Goal: Transaction & Acquisition: Purchase product/service

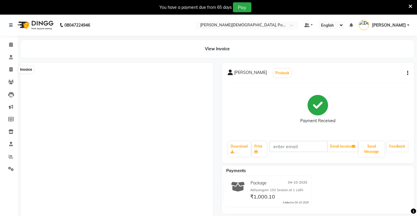
click at [13, 67] on icon at bounding box center [10, 69] width 3 height 4
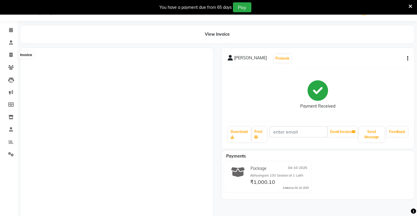
select select "6814"
select select "service"
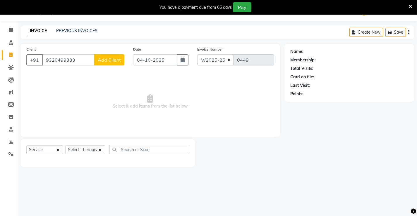
type input "9320499333"
click at [185, 66] on div "Date [DATE]" at bounding box center [161, 58] width 64 height 24
click at [186, 59] on button "button" at bounding box center [183, 59] width 12 height 11
select select "10"
select select "2025"
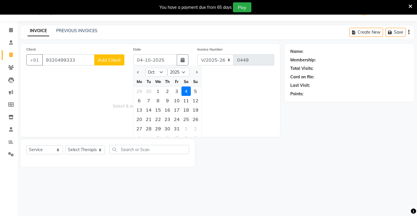
click at [167, 90] on div "2" at bounding box center [167, 91] width 9 height 9
type input "02-10-2025"
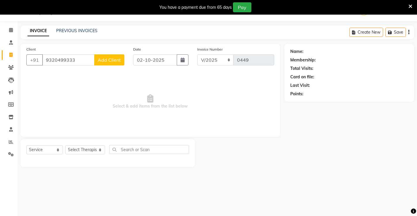
click at [107, 61] on span "Add Client" at bounding box center [109, 60] width 23 height 6
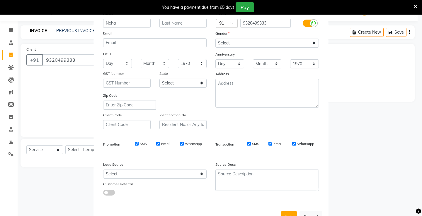
scroll to position [54, 0]
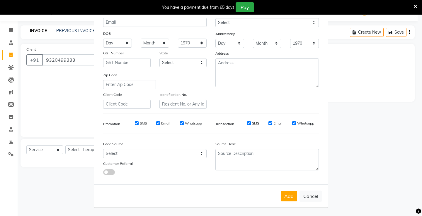
type input "Neha"
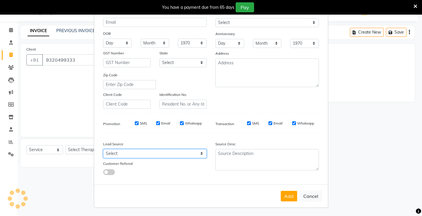
click at [177, 158] on select "Select Walk-in Referral Internet Friend Word of Mouth Advertisement Facebook Ju…" at bounding box center [154, 153] width 103 height 9
select select "47782"
click at [103, 149] on select "Select Walk-in Referral Internet Friend Word of Mouth Advertisement Facebook Ju…" at bounding box center [154, 153] width 103 height 9
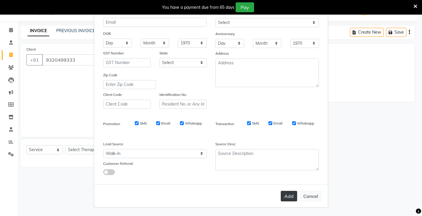
click at [283, 195] on button "Add" at bounding box center [288, 196] width 16 height 11
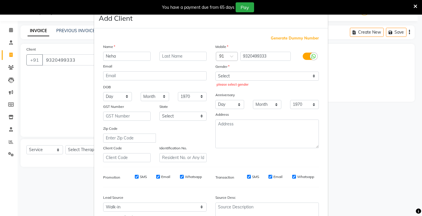
scroll to position [0, 0]
click at [241, 83] on div "please select gender" at bounding box center [266, 85] width 101 height 5
click at [244, 80] on select "Select [DEMOGRAPHIC_DATA] [DEMOGRAPHIC_DATA] Other Prefer Not To Say" at bounding box center [266, 76] width 103 height 9
select select "[DEMOGRAPHIC_DATA]"
click at [215, 72] on select "Select [DEMOGRAPHIC_DATA] [DEMOGRAPHIC_DATA] Other Prefer Not To Say" at bounding box center [266, 76] width 103 height 9
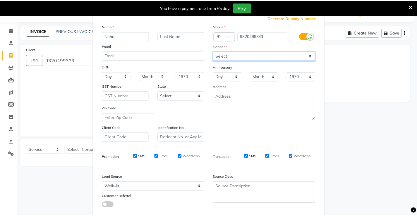
scroll to position [54, 0]
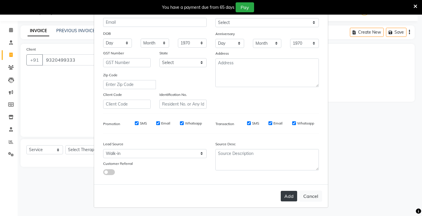
click at [290, 193] on button "Add" at bounding box center [288, 196] width 16 height 11
select select
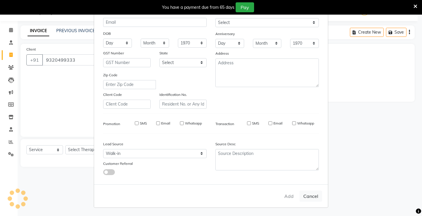
select select
checkbox input "false"
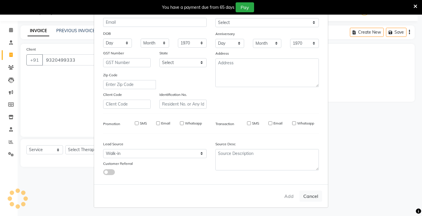
checkbox input "false"
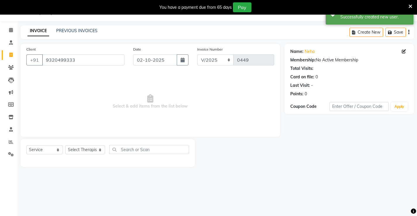
click at [43, 155] on div "Select Service Product Membership Package Voucher Prepaid Gift Card Select Ther…" at bounding box center [107, 152] width 163 height 14
click at [53, 150] on select "Select Service Product Membership Package Voucher Prepaid Gift Card" at bounding box center [44, 150] width 37 height 9
click at [26, 146] on select "Select Service Product Membership Package Voucher Prepaid Gift Card" at bounding box center [44, 150] width 37 height 9
click at [90, 144] on div "Select Service Product Membership Package Voucher Prepaid Gift Card Select Ther…" at bounding box center [107, 153] width 174 height 28
click at [93, 146] on select "Select Therapist [PERSON_NAME] amla Amla [PERSON_NAME] [PERSON_NAME] [PERSON_NA…" at bounding box center [85, 150] width 40 height 9
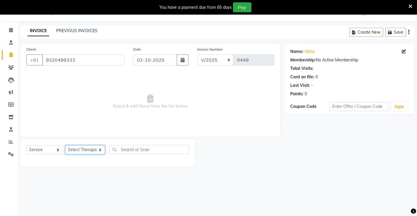
select select "89966"
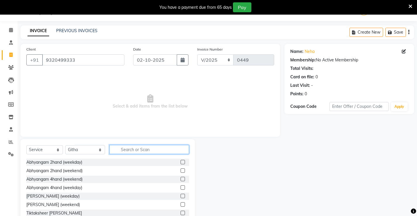
click at [149, 148] on input "text" at bounding box center [149, 149] width 80 height 9
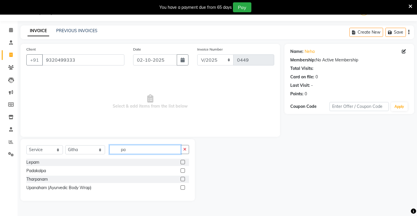
type input "pa"
click at [182, 171] on label at bounding box center [183, 171] width 4 height 4
click at [182, 171] on input "checkbox" at bounding box center [183, 171] width 4 height 4
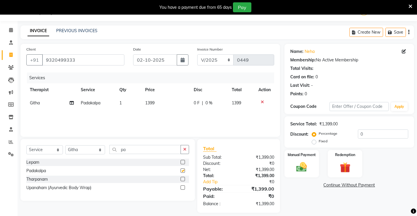
checkbox input "false"
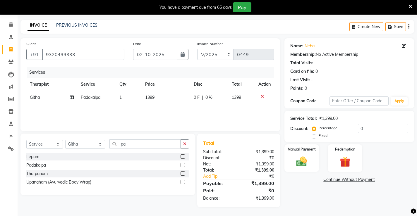
click at [196, 97] on span "0 F" at bounding box center [197, 98] width 6 height 6
select select "89966"
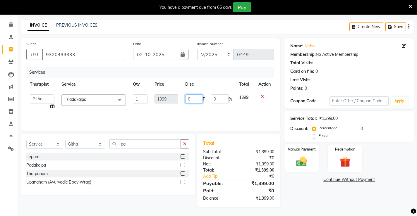
drag, startPoint x: 200, startPoint y: 99, endPoint x: 187, endPoint y: 99, distance: 13.2
click at [187, 99] on input "0" at bounding box center [194, 99] width 18 height 9
type input "199"
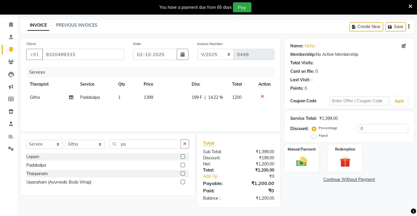
click at [249, 113] on div "Services Therapist Service Qty Price Disc Total Action [PERSON_NAME] 1 1399 199…" at bounding box center [150, 96] width 248 height 59
click at [309, 153] on div "Manual Payment" at bounding box center [302, 158] width 36 height 29
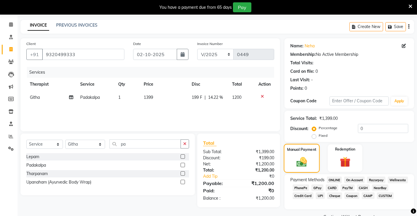
scroll to position [34, 0]
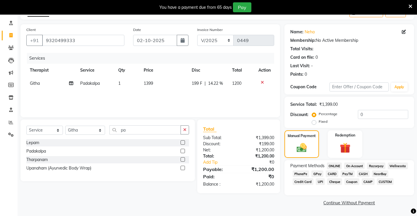
click at [362, 175] on span "CASH" at bounding box center [363, 174] width 13 height 7
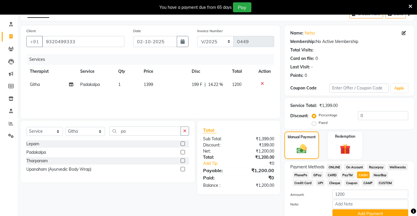
scroll to position [59, 0]
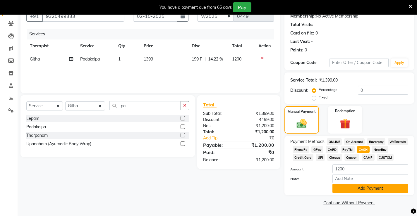
click at [343, 188] on button "Add Payment" at bounding box center [371, 188] width 76 height 9
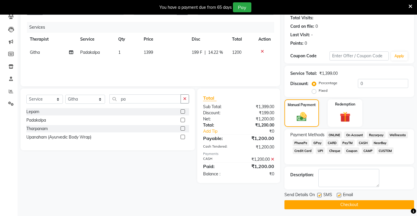
scroll to position [67, 0]
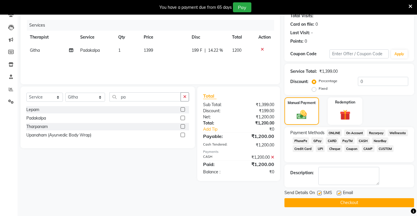
click at [320, 194] on label at bounding box center [319, 193] width 4 height 4
click at [320, 194] on input "checkbox" at bounding box center [319, 194] width 4 height 4
checkbox input "false"
click at [339, 195] on label at bounding box center [339, 193] width 4 height 4
click at [339, 195] on input "checkbox" at bounding box center [339, 194] width 4 height 4
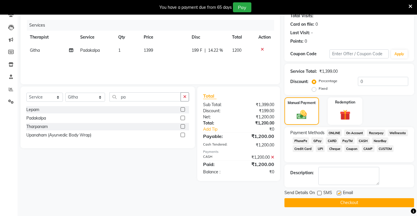
checkbox input "false"
click at [339, 199] on button "Checkout" at bounding box center [350, 202] width 130 height 9
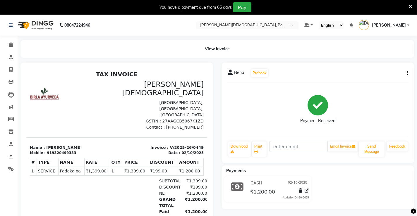
click at [12, 63] on li "Consultation" at bounding box center [9, 57] width 18 height 13
click at [12, 66] on link "Invoice" at bounding box center [9, 70] width 14 height 10
select select "6814"
select select "service"
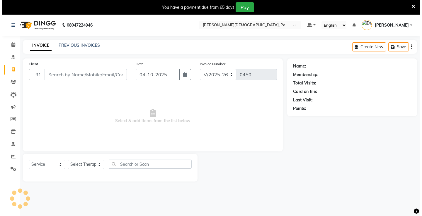
scroll to position [15, 0]
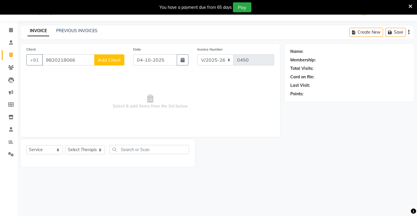
type input "9820218066"
click at [110, 62] on span "Add Client" at bounding box center [109, 60] width 23 height 6
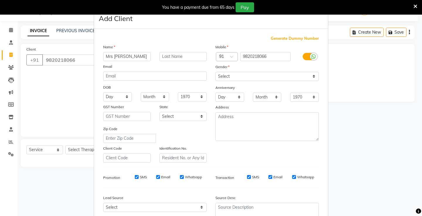
type input "Mrs [PERSON_NAME]"
click at [221, 76] on select "Select [DEMOGRAPHIC_DATA] [DEMOGRAPHIC_DATA] Other Prefer Not To Say" at bounding box center [266, 76] width 103 height 9
select select "[DEMOGRAPHIC_DATA]"
click at [215, 72] on select "Select [DEMOGRAPHIC_DATA] [DEMOGRAPHIC_DATA] Other Prefer Not To Say" at bounding box center [266, 76] width 103 height 9
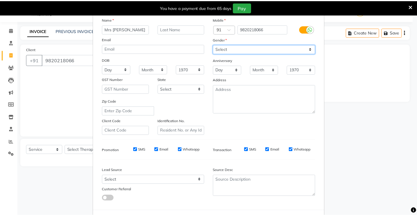
scroll to position [54, 0]
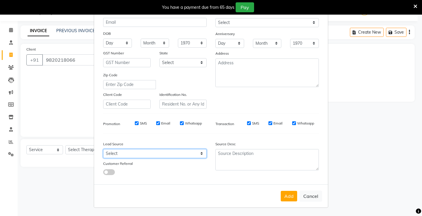
click at [140, 150] on select "Select Walk-in Referral Internet Friend Word of Mouth Advertisement Facebook Ju…" at bounding box center [154, 153] width 103 height 9
click at [128, 160] on div "Lead Source Select Walk-in Referral Internet Friend Word of Mouth Advertisement…" at bounding box center [155, 157] width 112 height 37
click at [141, 157] on select "Select Walk-in Referral Internet Friend Word of Mouth Advertisement Facebook Ju…" at bounding box center [154, 153] width 103 height 9
select select "47782"
click at [103, 149] on select "Select Walk-in Referral Internet Friend Word of Mouth Advertisement Facebook Ju…" at bounding box center [154, 153] width 103 height 9
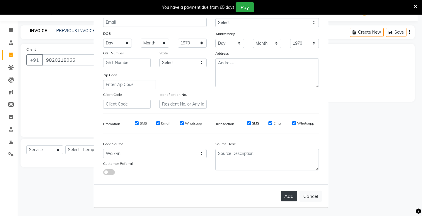
click at [286, 197] on button "Add" at bounding box center [288, 196] width 16 height 11
select select
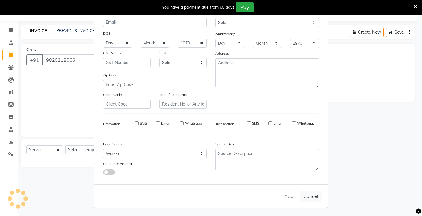
select select
checkbox input "false"
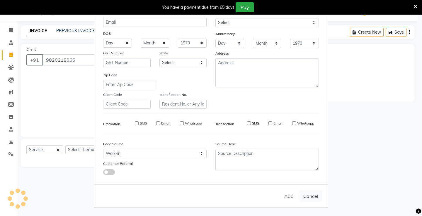
checkbox input "false"
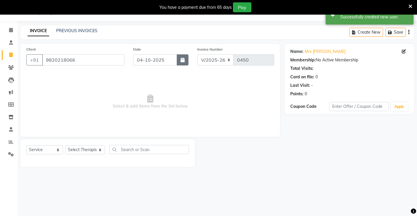
click at [181, 61] on icon "button" at bounding box center [183, 60] width 4 height 5
select select "10"
select select "2025"
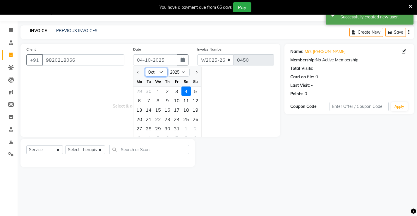
click at [159, 74] on select "Jan Feb Mar Apr May Jun [DATE] Aug Sep Oct Nov Dec" at bounding box center [156, 72] width 22 height 9
select select "8"
click at [145, 68] on select "Jan Feb Mar Apr May Jun [DATE] Aug Sep Oct Nov Dec" at bounding box center [156, 72] width 22 height 9
click at [141, 129] on div "25" at bounding box center [139, 128] width 9 height 9
type input "[DATE]"
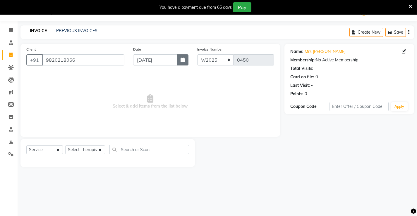
click at [186, 61] on button "button" at bounding box center [183, 59] width 12 height 11
select select "8"
select select "2025"
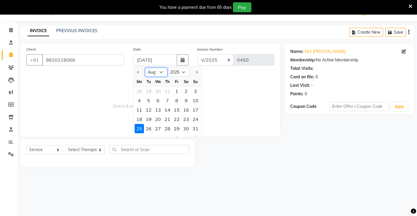
click at [159, 73] on select "Jan Feb Mar Apr May Jun [DATE] Aug Sep Oct Nov Dec" at bounding box center [156, 72] width 22 height 9
select select "9"
click at [145, 68] on select "Jan Feb Mar Apr May Jun [DATE] Aug Sep Oct Nov Dec" at bounding box center [156, 72] width 22 height 9
click at [167, 121] on div "25" at bounding box center [167, 119] width 9 height 9
type input "[DATE]"
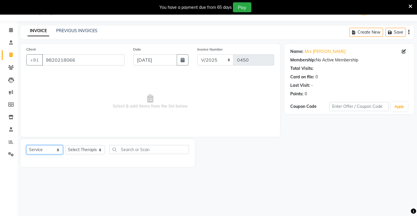
click at [57, 148] on select "Select Service Product Membership Package Voucher Prepaid Gift Card" at bounding box center [44, 150] width 37 height 9
select select "select"
click at [26, 146] on select "Select Service Product Membership Package Voucher Prepaid Gift Card" at bounding box center [44, 150] width 37 height 9
click at [83, 152] on select "Select Therapist [PERSON_NAME] amla Amla [PERSON_NAME] [PERSON_NAME] [PERSON_NA…" at bounding box center [85, 150] width 40 height 9
select select "89966"
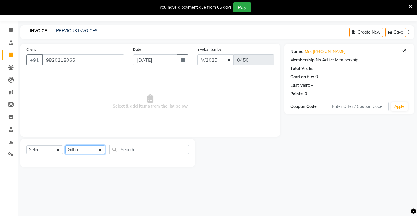
click at [82, 151] on select "Select Therapist [PERSON_NAME] amla Amla [PERSON_NAME] [PERSON_NAME] [PERSON_NA…" at bounding box center [85, 150] width 40 height 9
click at [121, 154] on div "Select Service Product Membership Package Voucher Prepaid Gift Card Select Ther…" at bounding box center [107, 152] width 163 height 14
click at [120, 147] on input "text" at bounding box center [149, 149] width 80 height 9
type input "k"
click at [42, 144] on div "Select Service Product Membership Package Voucher Prepaid Gift Card Select Ther…" at bounding box center [107, 153] width 174 height 28
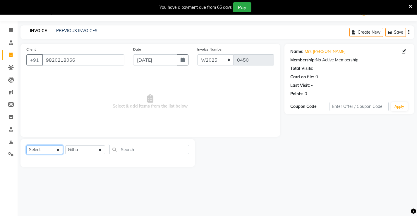
click at [45, 147] on select "Select Service Product Membership Package Voucher Prepaid Gift Card" at bounding box center [44, 150] width 37 height 9
select select "service"
click at [26, 146] on select "Select Service Product Membership Package Voucher Prepaid Gift Card" at bounding box center [44, 150] width 37 height 9
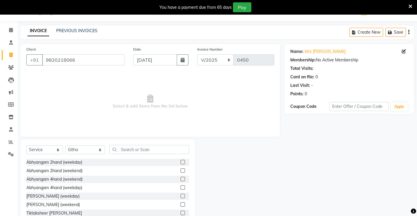
drag, startPoint x: 112, startPoint y: 142, endPoint x: 115, endPoint y: 154, distance: 12.1
click at [112, 143] on div "Select Service Product Membership Package Voucher Prepaid Gift Card Select Ther…" at bounding box center [107, 182] width 174 height 86
click at [115, 154] on input "text" at bounding box center [149, 149] width 80 height 9
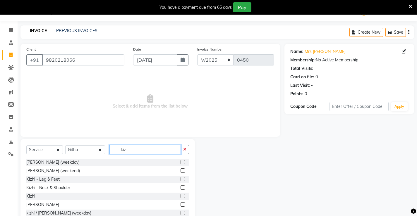
type input "kiz"
click at [176, 198] on div "Kizhi" at bounding box center [107, 196] width 163 height 7
click at [181, 198] on label at bounding box center [183, 196] width 4 height 4
click at [181, 198] on input "checkbox" at bounding box center [183, 197] width 4 height 4
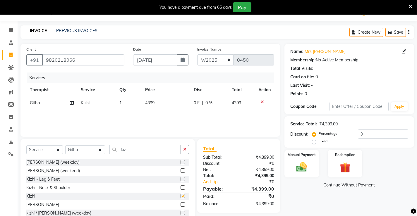
checkbox input "false"
click at [153, 104] on span "4399" at bounding box center [149, 102] width 9 height 5
select select "89966"
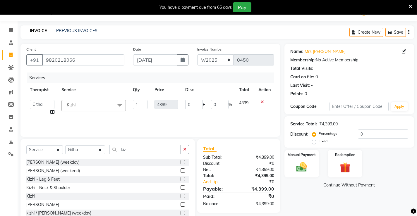
click at [181, 187] on label at bounding box center [183, 188] width 4 height 4
click at [181, 187] on input "checkbox" at bounding box center [183, 188] width 4 height 4
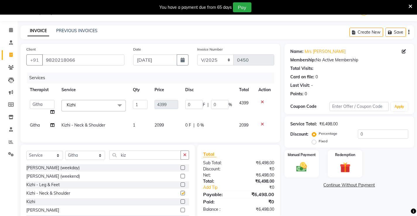
checkbox input "false"
click at [262, 102] on icon at bounding box center [262, 102] width 3 height 4
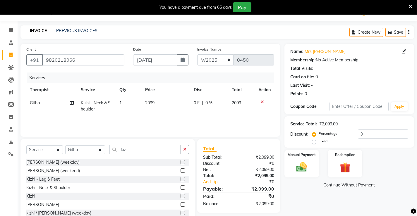
click at [203, 100] on span "|" at bounding box center [202, 103] width 1 height 6
select select "89966"
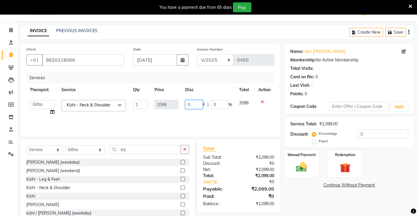
drag, startPoint x: 198, startPoint y: 104, endPoint x: 182, endPoint y: 99, distance: 16.4
click at [182, 99] on td "0 F | 0 %" at bounding box center [209, 108] width 54 height 22
type input "299"
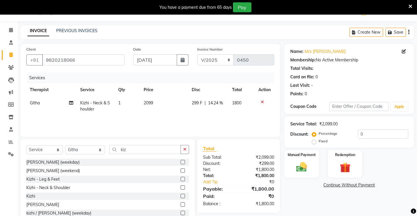
click at [219, 122] on div "Services Therapist Service Qty Price Disc Total Action Githa Kizhi - Neck & Sho…" at bounding box center [150, 102] width 248 height 59
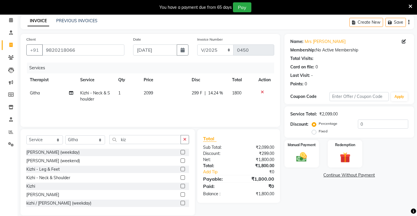
scroll to position [33, 0]
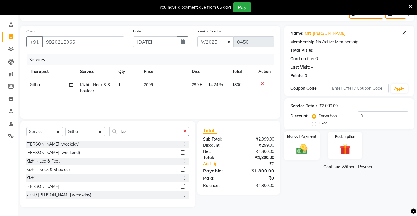
click at [299, 153] on img at bounding box center [302, 149] width 18 height 13
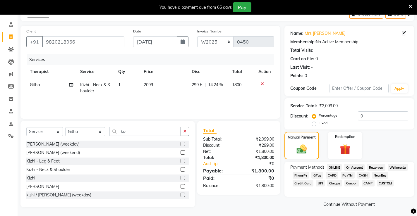
click at [340, 166] on span "ONLINE" at bounding box center [334, 167] width 15 height 7
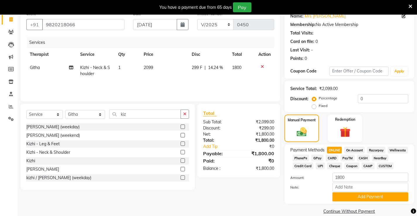
scroll to position [59, 0]
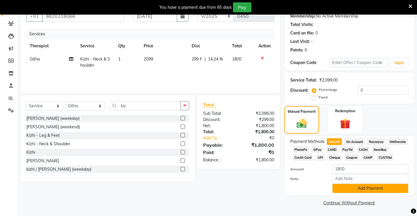
click at [345, 187] on button "Add Payment" at bounding box center [371, 188] width 76 height 9
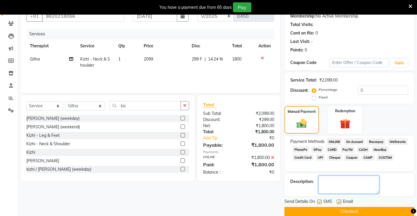
click at [334, 183] on textarea at bounding box center [349, 185] width 61 height 18
type textarea "RBL Code"
click at [316, 201] on div "Send Details On SMS Email" at bounding box center [350, 202] width 130 height 7
click at [319, 202] on label at bounding box center [319, 202] width 4 height 4
click at [319, 202] on input "checkbox" at bounding box center [319, 203] width 4 height 4
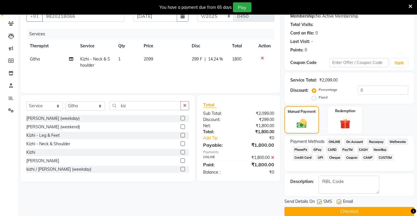
checkbox input "false"
click at [339, 202] on label at bounding box center [339, 202] width 4 height 4
click at [339, 202] on input "checkbox" at bounding box center [339, 203] width 4 height 4
checkbox input "false"
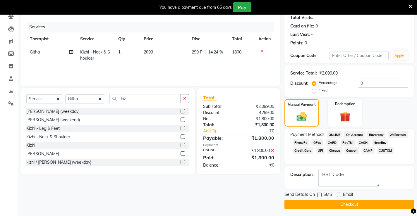
scroll to position [67, 0]
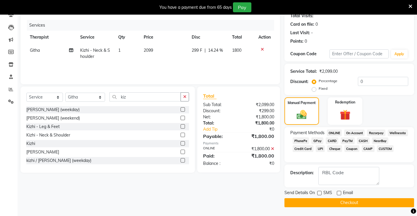
click at [322, 200] on button "Checkout" at bounding box center [350, 202] width 130 height 9
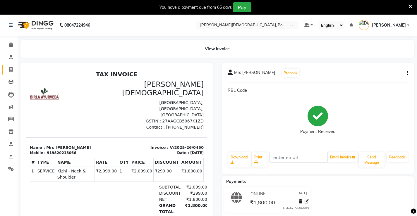
click at [14, 66] on link "Invoice" at bounding box center [9, 70] width 14 height 10
select select "6814"
select select "service"
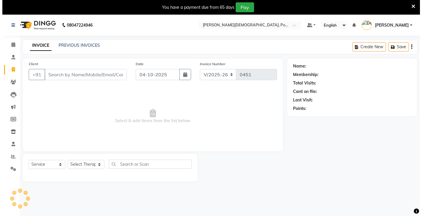
scroll to position [15, 0]
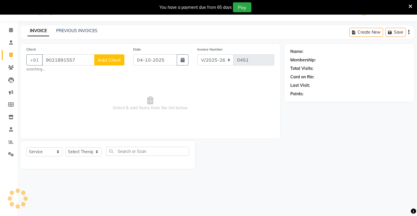
type input "9021891557"
click at [51, 153] on select "Select Service Product Membership Package Voucher Prepaid Gift Card" at bounding box center [44, 152] width 37 height 9
click at [119, 64] on button "Add Client" at bounding box center [109, 59] width 30 height 11
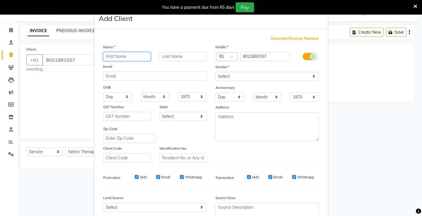
paste input "Anupama"
type input "Anupama"
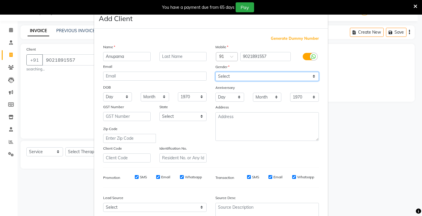
click at [248, 78] on select "Select [DEMOGRAPHIC_DATA] [DEMOGRAPHIC_DATA] Other Prefer Not To Say" at bounding box center [266, 76] width 103 height 9
select select "[DEMOGRAPHIC_DATA]"
click at [215, 72] on select "Select [DEMOGRAPHIC_DATA] [DEMOGRAPHIC_DATA] Other Prefer Not To Say" at bounding box center [266, 76] width 103 height 9
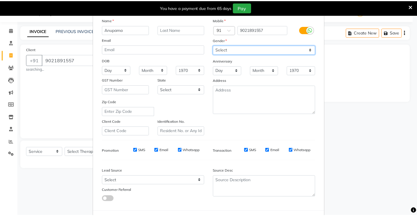
scroll to position [54, 0]
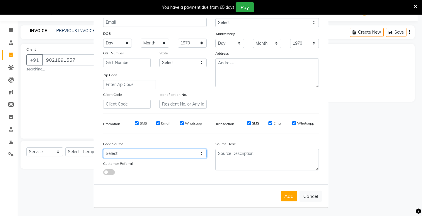
click at [153, 154] on select "Select Walk-in Referral Internet Friend Word of Mouth Advertisement Facebook Ju…" at bounding box center [154, 153] width 103 height 9
select select "47782"
click at [103, 149] on select "Select Walk-in Referral Internet Friend Word of Mouth Advertisement Facebook Ju…" at bounding box center [154, 153] width 103 height 9
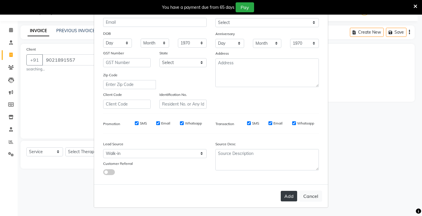
click at [286, 199] on button "Add" at bounding box center [288, 196] width 16 height 11
select select
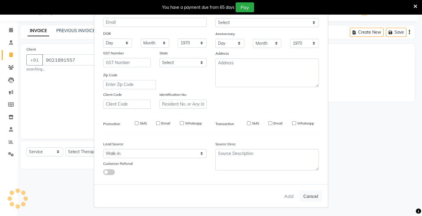
select select
checkbox input "false"
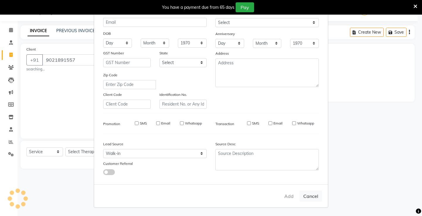
checkbox input "false"
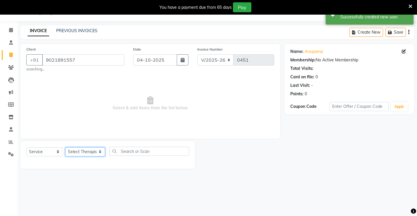
click at [73, 154] on select "Select Therapist [PERSON_NAME] amla Amla [PERSON_NAME] [PERSON_NAME] [PERSON_NA…" at bounding box center [85, 152] width 40 height 9
select select "88886"
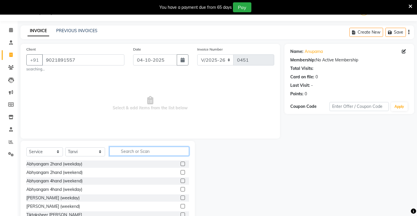
click at [136, 150] on input "text" at bounding box center [149, 151] width 80 height 9
type input "a"
click at [174, 162] on div "Abhyangam 2hand (weekday)" at bounding box center [107, 164] width 163 height 7
click at [181, 165] on label at bounding box center [183, 164] width 4 height 4
click at [181, 165] on input "checkbox" at bounding box center [183, 164] width 4 height 4
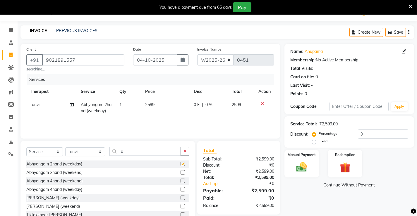
checkbox input "false"
click at [261, 104] on icon at bounding box center [262, 104] width 3 height 4
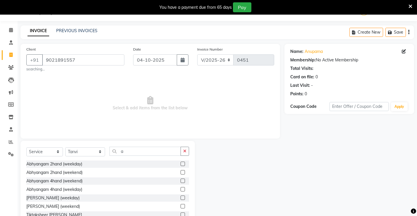
click at [181, 172] on label at bounding box center [183, 172] width 4 height 4
click at [181, 172] on input "checkbox" at bounding box center [183, 173] width 4 height 4
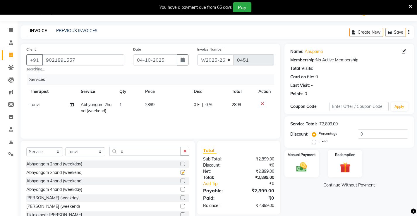
checkbox input "false"
click at [198, 104] on span "0 F" at bounding box center [197, 105] width 6 height 6
select select "88886"
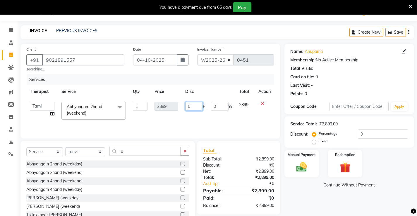
drag, startPoint x: 197, startPoint y: 104, endPoint x: 182, endPoint y: 106, distance: 15.3
click at [182, 106] on td "0 F | 0 %" at bounding box center [209, 110] width 54 height 25
type input "899"
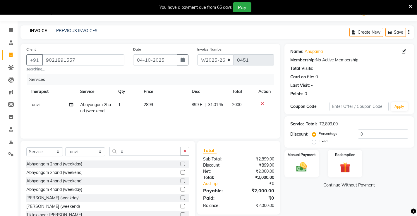
click at [228, 118] on td "899 F | 31.01 %" at bounding box center [208, 107] width 40 height 19
select select "88886"
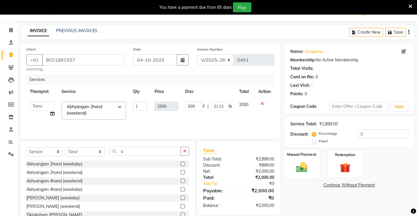
click at [307, 159] on div "Manual Payment" at bounding box center [302, 164] width 36 height 29
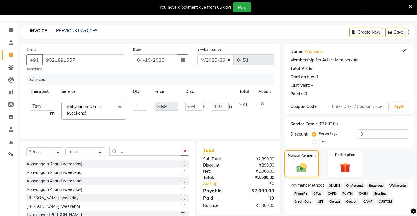
click at [339, 186] on span "ONLINE" at bounding box center [334, 185] width 15 height 7
click at [337, 194] on span "CARD" at bounding box center [332, 193] width 13 height 7
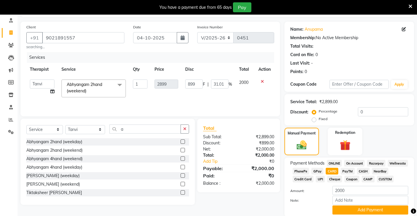
scroll to position [59, 0]
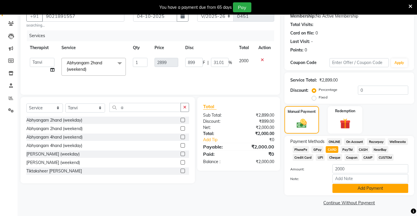
click at [350, 189] on button "Add Payment" at bounding box center [371, 188] width 76 height 9
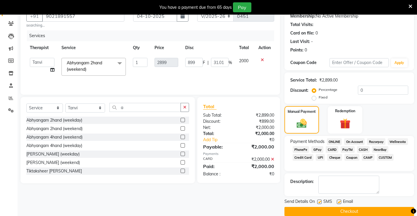
scroll to position [67, 0]
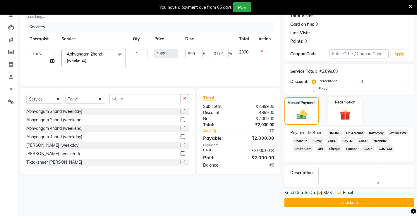
click at [338, 193] on label at bounding box center [339, 193] width 4 height 4
click at [338, 193] on input "checkbox" at bounding box center [339, 194] width 4 height 4
checkbox input "false"
click at [317, 191] on div "Send Details On SMS Email" at bounding box center [350, 193] width 130 height 7
click at [323, 195] on div "SMS" at bounding box center [327, 193] width 20 height 7
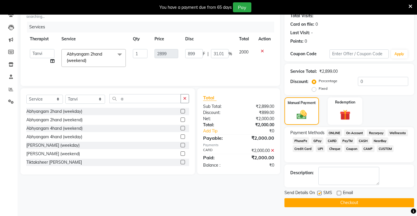
click at [321, 194] on label at bounding box center [319, 193] width 4 height 4
click at [321, 194] on input "checkbox" at bounding box center [319, 194] width 4 height 4
checkbox input "false"
click at [323, 199] on button "Checkout" at bounding box center [350, 202] width 130 height 9
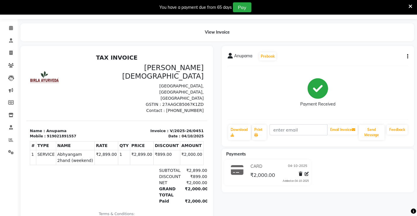
scroll to position [9, 0]
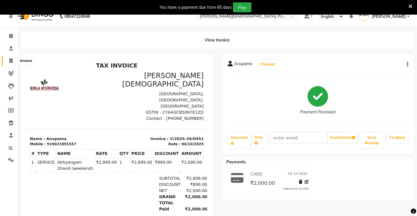
click at [12, 62] on icon at bounding box center [10, 61] width 3 height 4
select select "service"
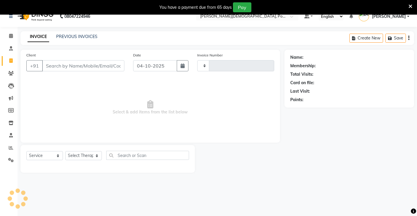
type input "0452"
select select "6814"
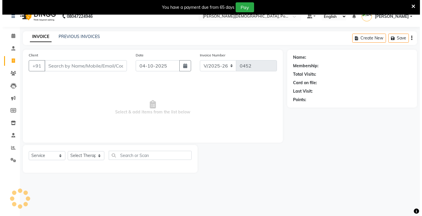
scroll to position [15, 0]
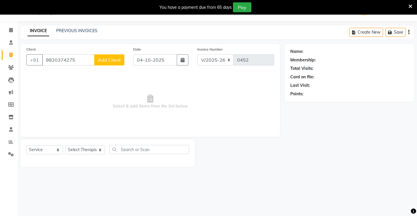
type input "9820374275"
click at [105, 64] on button "Add Client" at bounding box center [109, 59] width 30 height 11
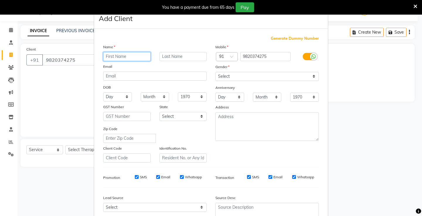
paste input "[PERSON_NAME]"
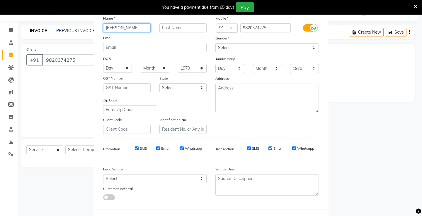
scroll to position [54, 0]
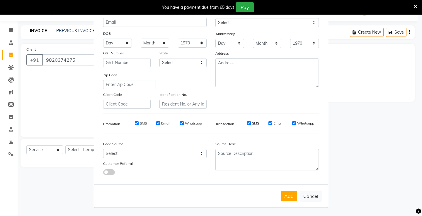
type input "[PERSON_NAME]"
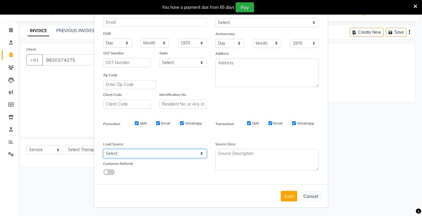
click at [129, 155] on select "Select Walk-in Referral Internet Friend Word of Mouth Advertisement Facebook Ju…" at bounding box center [154, 153] width 103 height 9
select select "47791"
click at [103, 149] on select "Select Walk-in Referral Internet Friend Word of Mouth Advertisement Facebook Ju…" at bounding box center [154, 153] width 103 height 9
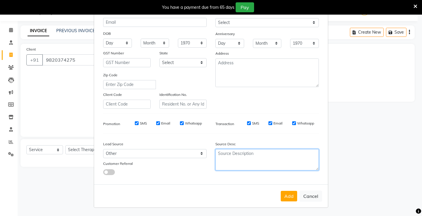
click at [242, 160] on textarea at bounding box center [266, 159] width 103 height 21
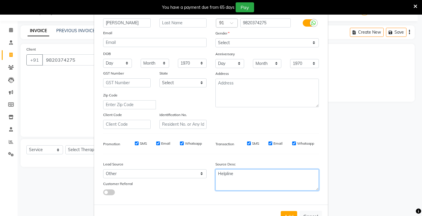
scroll to position [0, 0]
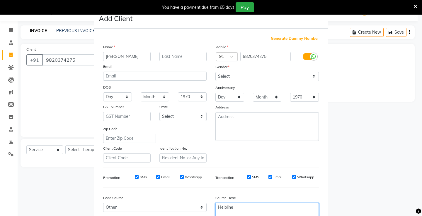
type textarea "Helpline"
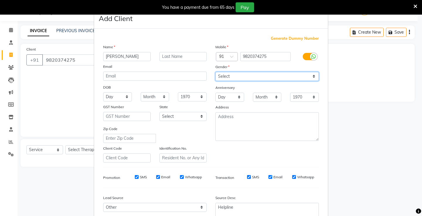
click at [253, 73] on select "Select [DEMOGRAPHIC_DATA] [DEMOGRAPHIC_DATA] Other Prefer Not To Say" at bounding box center [266, 76] width 103 height 9
select select "[DEMOGRAPHIC_DATA]"
click at [215, 72] on select "Select [DEMOGRAPHIC_DATA] [DEMOGRAPHIC_DATA] Other Prefer Not To Say" at bounding box center [266, 76] width 103 height 9
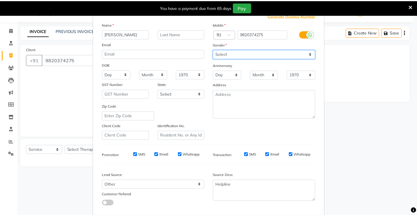
scroll to position [54, 0]
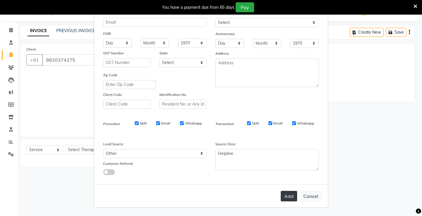
click at [287, 198] on button "Add" at bounding box center [288, 196] width 16 height 11
select select
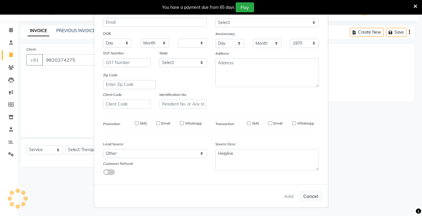
select select
checkbox input "false"
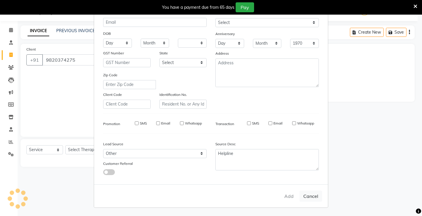
checkbox input "false"
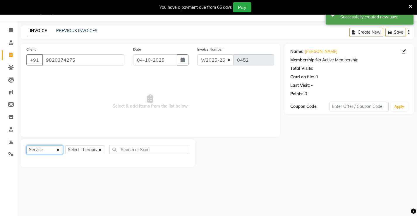
click at [59, 146] on select "Select Service Product Membership Package Voucher Prepaid Gift Card" at bounding box center [44, 150] width 37 height 9
click at [26, 146] on select "Select Service Product Membership Package Voucher Prepaid Gift Card" at bounding box center [44, 150] width 37 height 9
click at [75, 154] on select "Select Therapist [PERSON_NAME] amla Amla [PERSON_NAME] [PERSON_NAME] [PERSON_NA…" at bounding box center [85, 150] width 40 height 9
select select "89966"
click at [65, 146] on select "Select Therapist [PERSON_NAME] amla Amla [PERSON_NAME] [PERSON_NAME] [PERSON_NA…" at bounding box center [85, 150] width 40 height 9
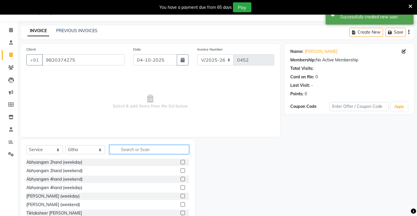
click at [128, 151] on input "text" at bounding box center [149, 149] width 80 height 9
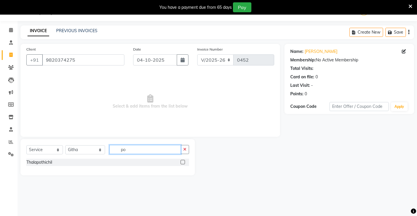
type input "p"
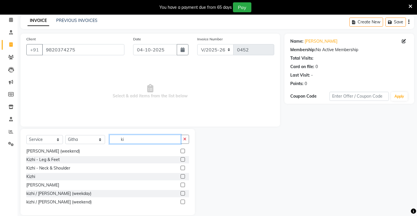
scroll to position [33, 0]
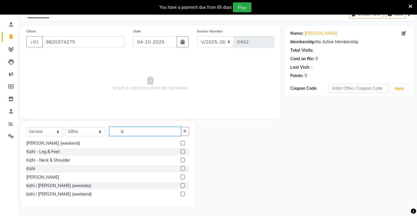
type input "ki"
click at [181, 186] on label at bounding box center [183, 186] width 4 height 4
click at [181, 186] on input "checkbox" at bounding box center [183, 186] width 4 height 4
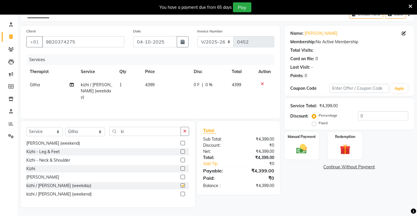
checkbox input "false"
click at [402, 87] on button "Apply" at bounding box center [399, 88] width 17 height 9
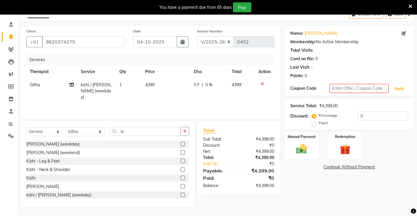
scroll to position [9, 0]
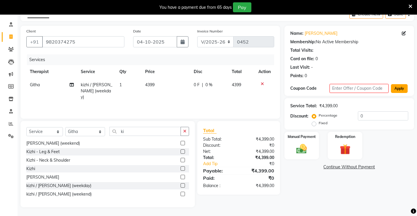
click at [403, 91] on button "Apply" at bounding box center [399, 88] width 17 height 9
click at [402, 91] on button "Apply" at bounding box center [399, 88] width 17 height 9
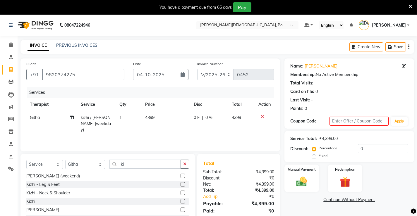
click at [181, 177] on label at bounding box center [183, 176] width 4 height 4
click at [181, 177] on input "checkbox" at bounding box center [183, 176] width 4 height 4
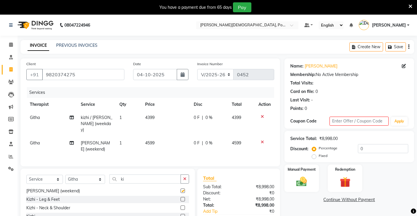
checkbox input "false"
click at [264, 118] on div at bounding box center [265, 117] width 12 height 4
click at [263, 117] on icon at bounding box center [262, 117] width 3 height 4
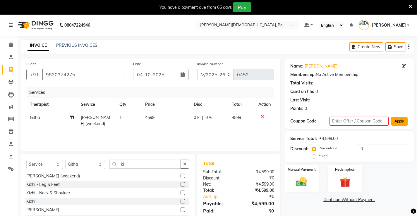
click at [397, 121] on button "Apply" at bounding box center [399, 121] width 17 height 9
click at [396, 120] on button "Apply" at bounding box center [399, 121] width 17 height 9
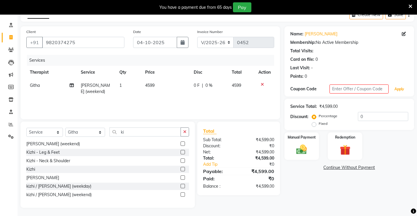
scroll to position [33, 0]
drag, startPoint x: 400, startPoint y: 97, endPoint x: 399, endPoint y: 80, distance: 16.4
click at [401, 97] on div "Name: [PERSON_NAME] Membership: No Active Membership Total Visits: Card on file…" at bounding box center [352, 117] width 134 height 182
click at [399, 80] on div "Name: [PERSON_NAME] Membership: No Active Membership Total Visits: Card on file…" at bounding box center [350, 61] width 130 height 70
click at [186, 134] on button "button" at bounding box center [185, 131] width 8 height 9
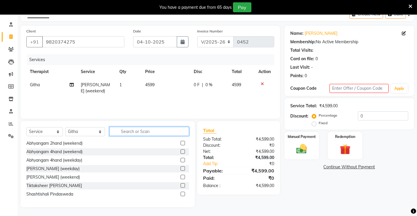
scroll to position [43, 0]
click at [141, 134] on input "text" at bounding box center [149, 131] width 80 height 9
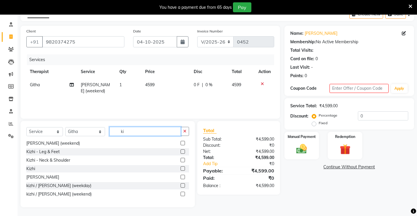
scroll to position [9, 0]
type input "ki"
click at [181, 195] on label at bounding box center [183, 194] width 4 height 4
click at [181, 195] on input "checkbox" at bounding box center [183, 195] width 4 height 4
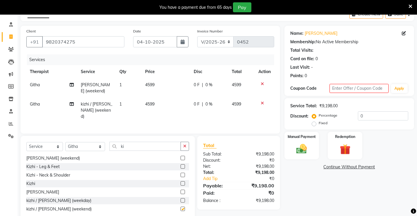
checkbox input "false"
click at [263, 82] on icon at bounding box center [262, 84] width 3 height 4
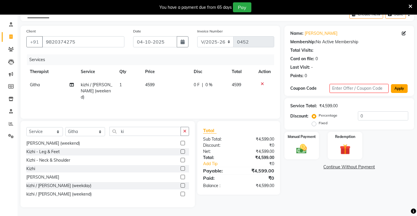
click at [398, 90] on button "Apply" at bounding box center [399, 88] width 17 height 9
click at [261, 84] on icon at bounding box center [262, 84] width 3 height 4
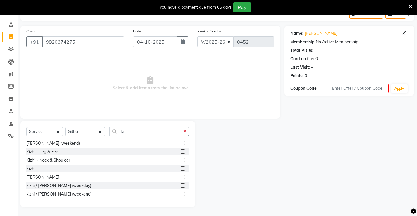
scroll to position [0, 0]
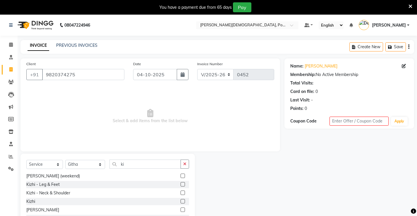
click at [181, 175] on label at bounding box center [183, 176] width 4 height 4
click at [181, 175] on input "checkbox" at bounding box center [183, 176] width 4 height 4
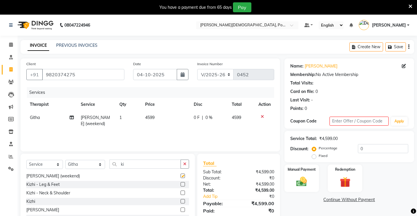
checkbox input "false"
click at [400, 120] on button "Apply" at bounding box center [399, 121] width 17 height 9
click at [382, 149] on input "0" at bounding box center [383, 148] width 50 height 9
click at [405, 124] on button "Apply" at bounding box center [399, 121] width 17 height 9
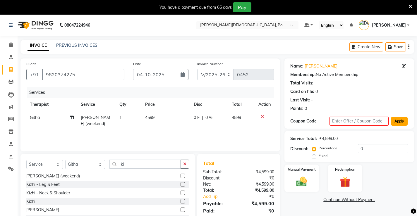
click at [405, 124] on button "Apply" at bounding box center [399, 121] width 17 height 9
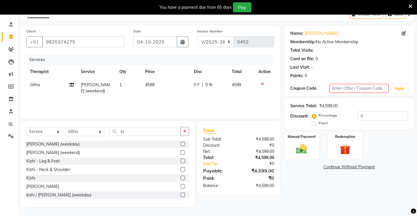
click at [261, 83] on icon at bounding box center [262, 84] width 3 height 4
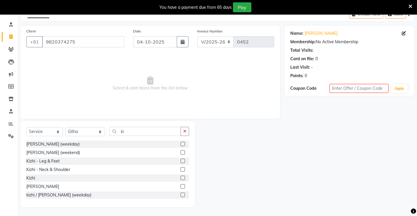
click at [181, 189] on label at bounding box center [183, 186] width 4 height 4
click at [181, 189] on input "checkbox" at bounding box center [183, 187] width 4 height 4
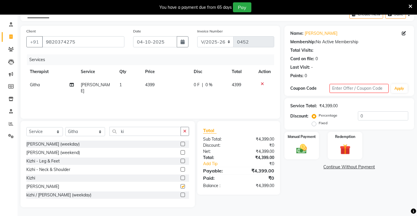
checkbox input "false"
click at [401, 88] on button "Apply" at bounding box center [399, 88] width 17 height 9
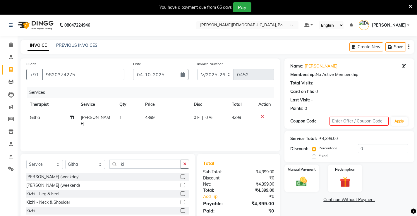
click at [261, 119] on td at bounding box center [264, 120] width 19 height 19
click at [260, 116] on div at bounding box center [265, 117] width 12 height 4
click at [263, 118] on icon at bounding box center [262, 117] width 3 height 4
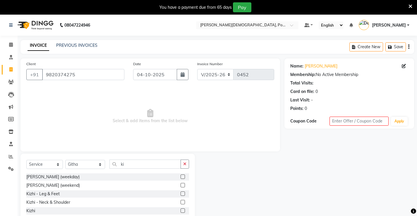
click at [181, 176] on label at bounding box center [183, 177] width 4 height 4
click at [181, 176] on input "checkbox" at bounding box center [183, 177] width 4 height 4
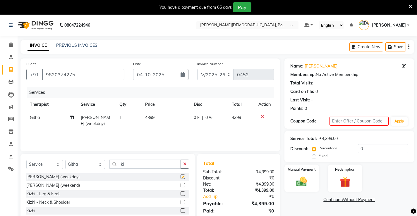
checkbox input "false"
click at [404, 118] on button "Apply" at bounding box center [399, 121] width 17 height 9
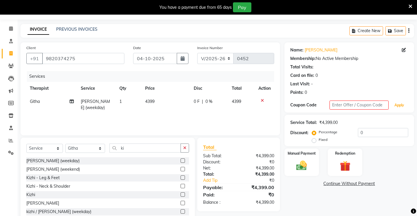
scroll to position [29, 0]
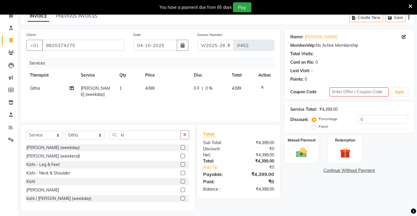
click at [262, 87] on icon at bounding box center [262, 87] width 3 height 4
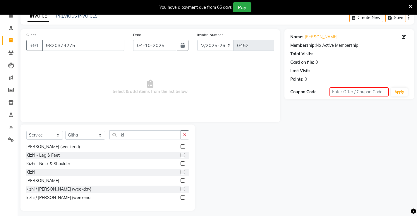
scroll to position [0, 0]
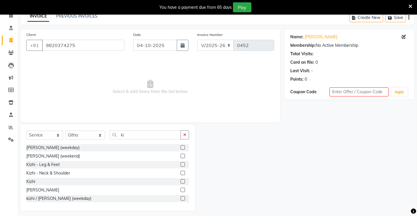
click at [181, 157] on label at bounding box center [183, 156] width 4 height 4
click at [181, 157] on input "checkbox" at bounding box center [183, 157] width 4 height 4
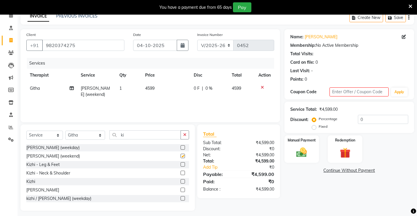
checkbox input "false"
click at [403, 90] on button "Apply" at bounding box center [399, 92] width 17 height 9
click at [261, 85] on td at bounding box center [264, 91] width 19 height 19
click at [263, 88] on icon at bounding box center [262, 87] width 3 height 4
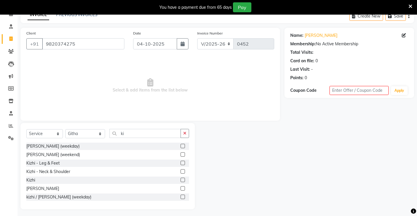
scroll to position [33, 0]
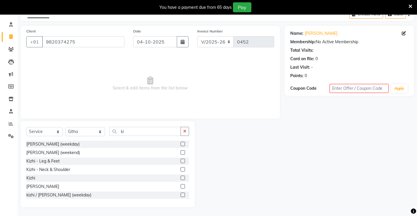
click at [181, 160] on label at bounding box center [183, 161] width 4 height 4
click at [181, 160] on input "checkbox" at bounding box center [183, 162] width 4 height 4
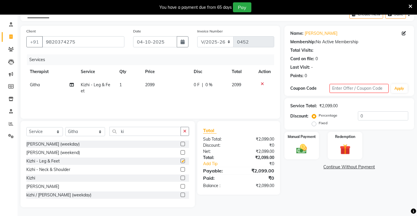
checkbox input "false"
click at [399, 90] on button "Apply" at bounding box center [399, 88] width 17 height 9
click at [262, 83] on icon at bounding box center [262, 84] width 3 height 4
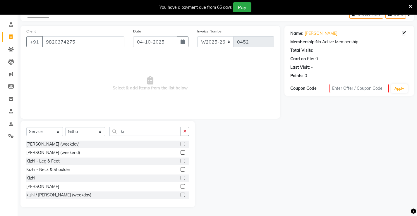
click at [181, 179] on label at bounding box center [183, 178] width 4 height 4
click at [181, 179] on input "checkbox" at bounding box center [183, 179] width 4 height 4
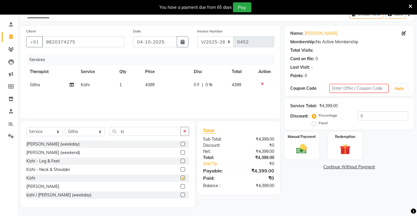
checkbox input "false"
click at [401, 88] on button "Apply" at bounding box center [399, 88] width 17 height 9
click at [266, 86] on div at bounding box center [265, 84] width 12 height 4
click at [263, 84] on icon at bounding box center [262, 84] width 3 height 4
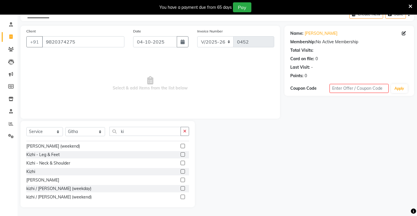
scroll to position [9, 0]
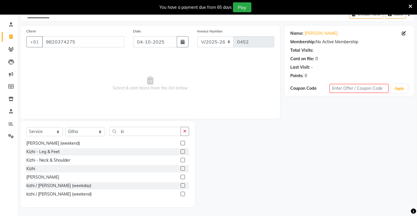
click at [181, 183] on div at bounding box center [185, 185] width 8 height 7
click at [181, 186] on label at bounding box center [183, 186] width 4 height 4
click at [181, 186] on input "checkbox" at bounding box center [183, 186] width 4 height 4
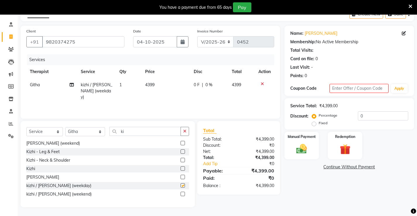
checkbox input "false"
click at [402, 90] on button "Apply" at bounding box center [399, 88] width 17 height 9
click at [360, 90] on input "text" at bounding box center [359, 88] width 59 height 9
click at [264, 86] on div at bounding box center [265, 84] width 12 height 4
click at [262, 85] on icon at bounding box center [262, 84] width 3 height 4
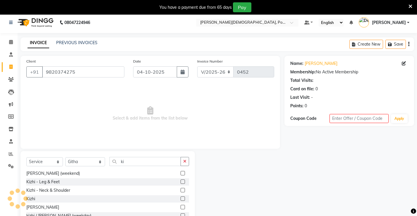
scroll to position [0, 0]
